Goal: Find specific page/section: Find specific page/section

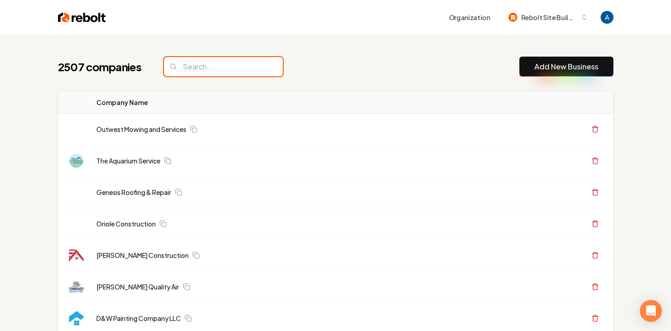
click at [231, 68] on input "search" at bounding box center [223, 66] width 119 height 19
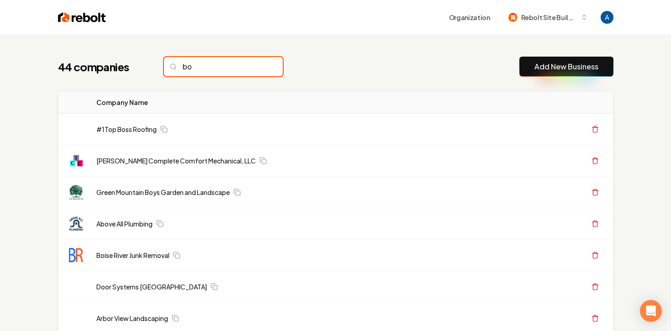
type input "b"
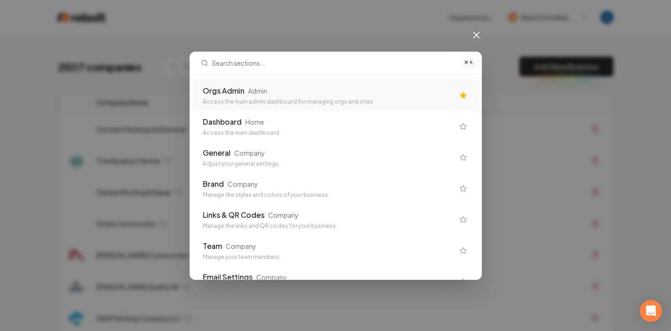
click at [228, 107] on div "Orgs Admin Admin Access the main admin dashboard for managing orgs and sites" at bounding box center [336, 95] width 288 height 31
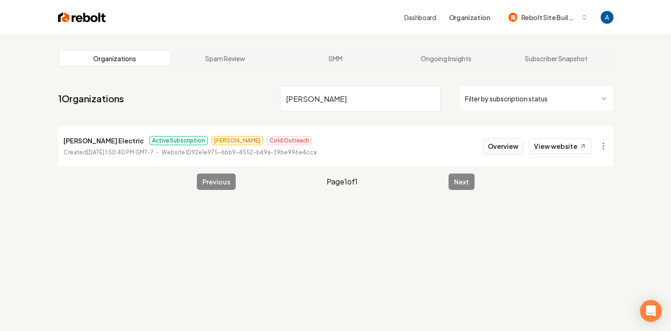
type input "[PERSON_NAME]"
click at [492, 144] on button "Overview" at bounding box center [503, 146] width 41 height 16
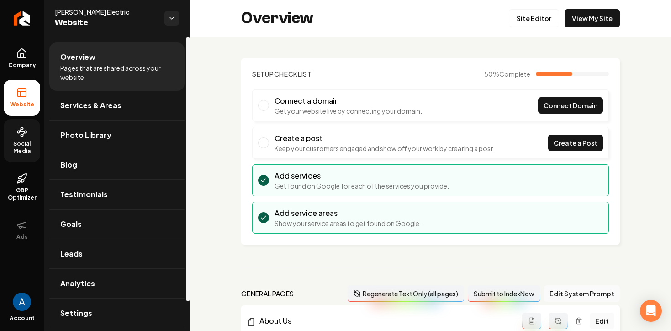
click at [28, 146] on span "Social Media" at bounding box center [22, 147] width 37 height 15
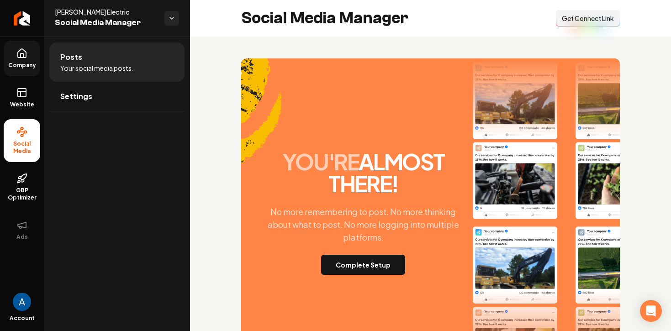
click at [21, 50] on icon at bounding box center [22, 53] width 8 height 9
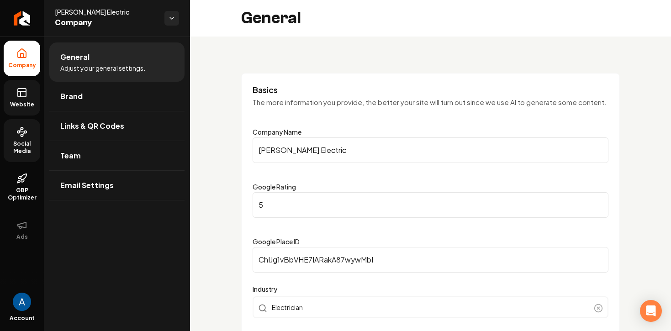
click at [10, 99] on link "Website" at bounding box center [22, 98] width 37 height 36
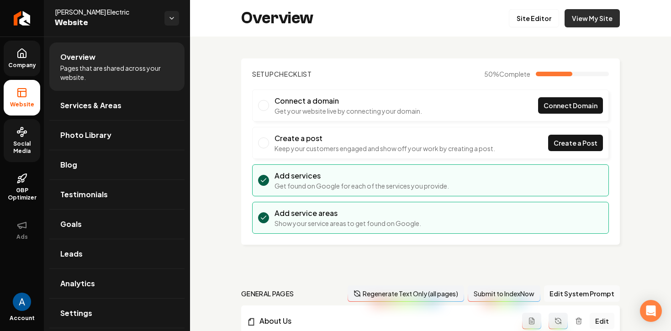
click at [603, 17] on link "View My Site" at bounding box center [591, 18] width 55 height 18
